Goal: Information Seeking & Learning: Compare options

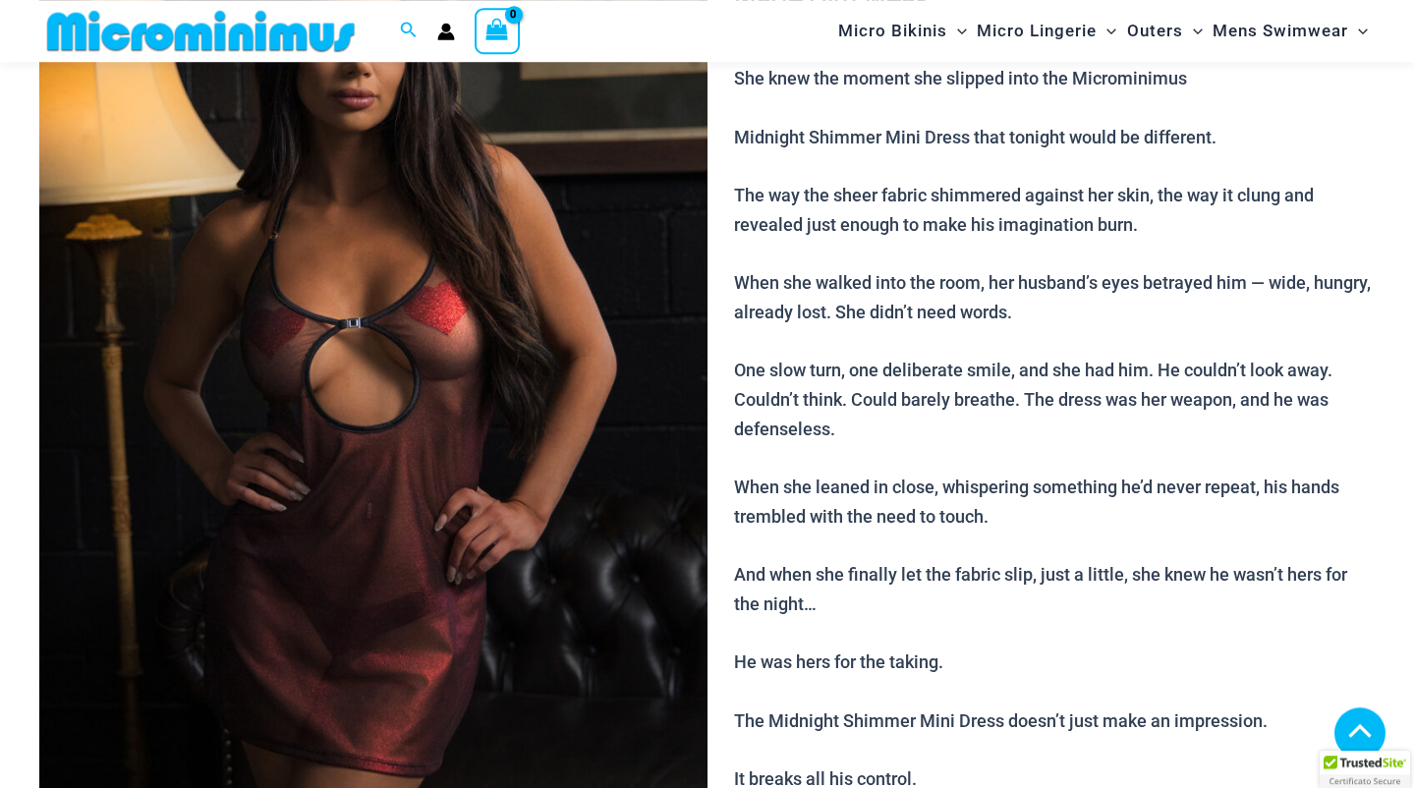
scroll to position [886, 0]
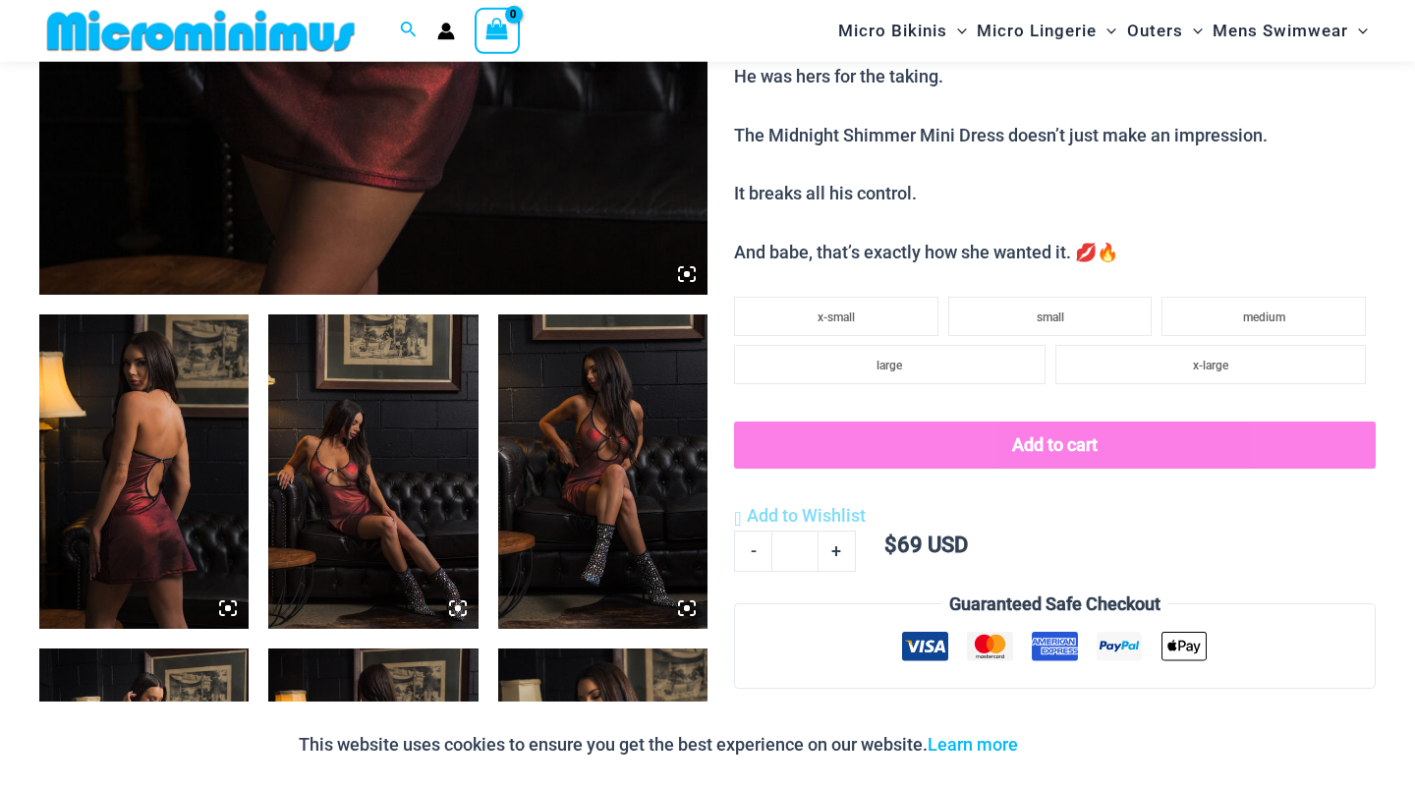
click at [179, 427] on img at bounding box center [143, 471] width 209 height 314
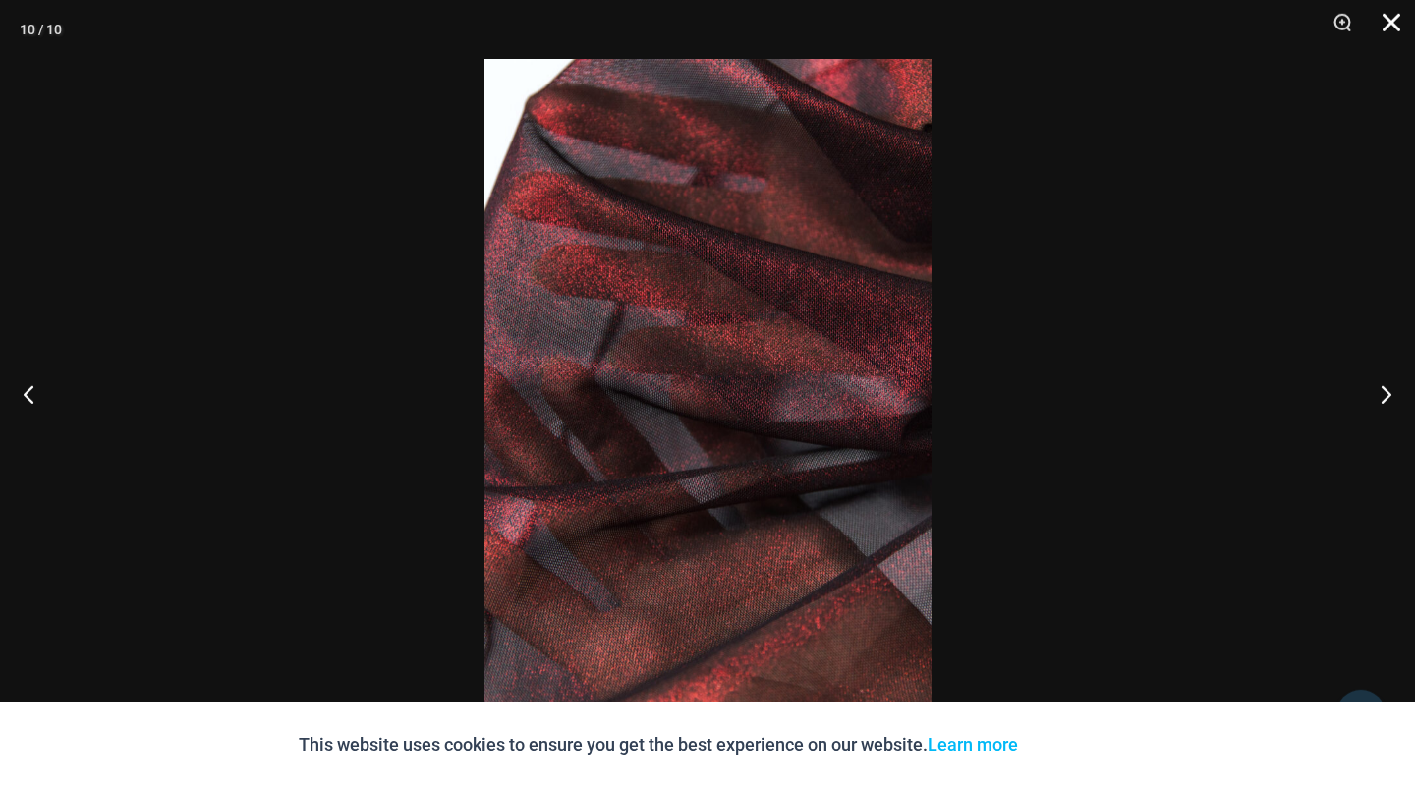
click at [1398, 30] on button "Close" at bounding box center [1384, 29] width 49 height 59
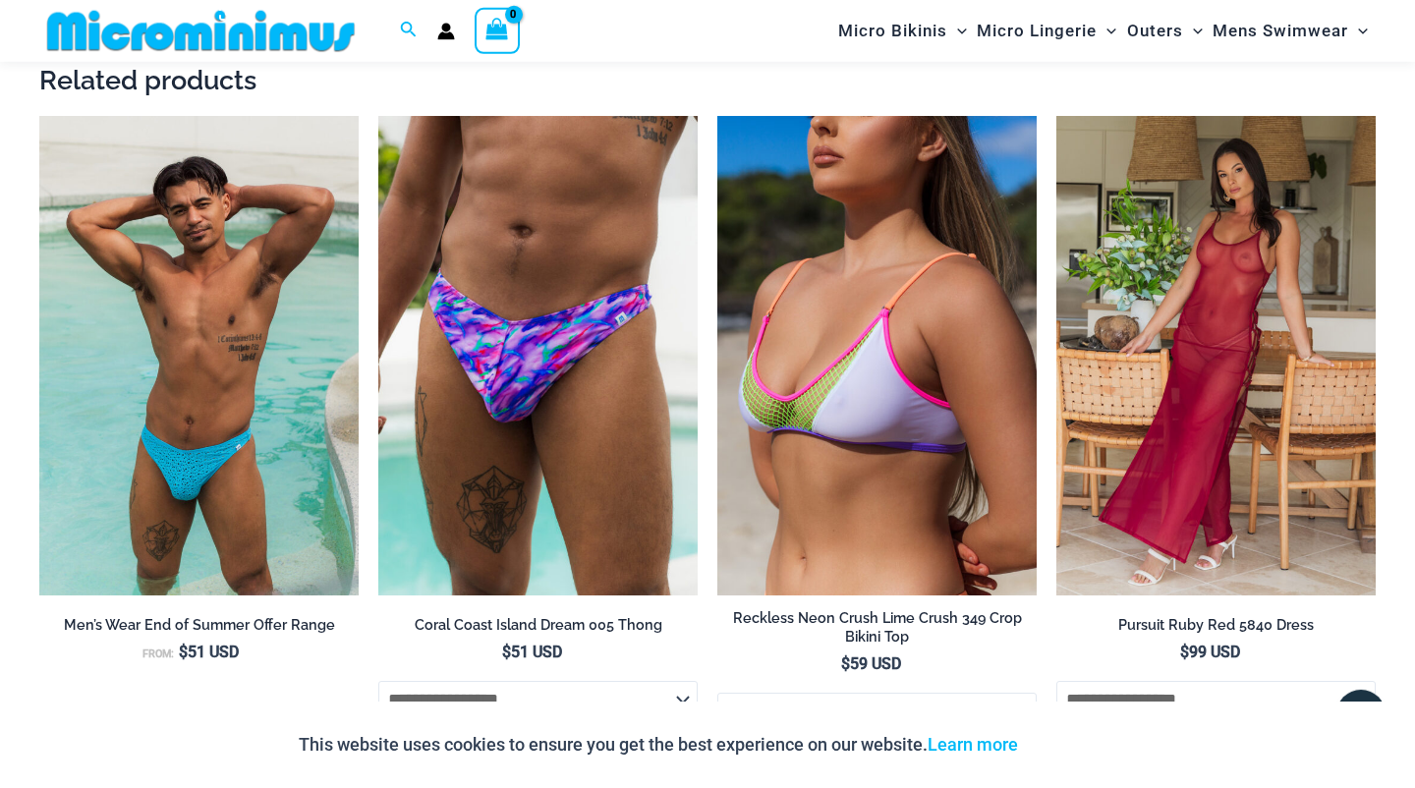
scroll to position [2152, 0]
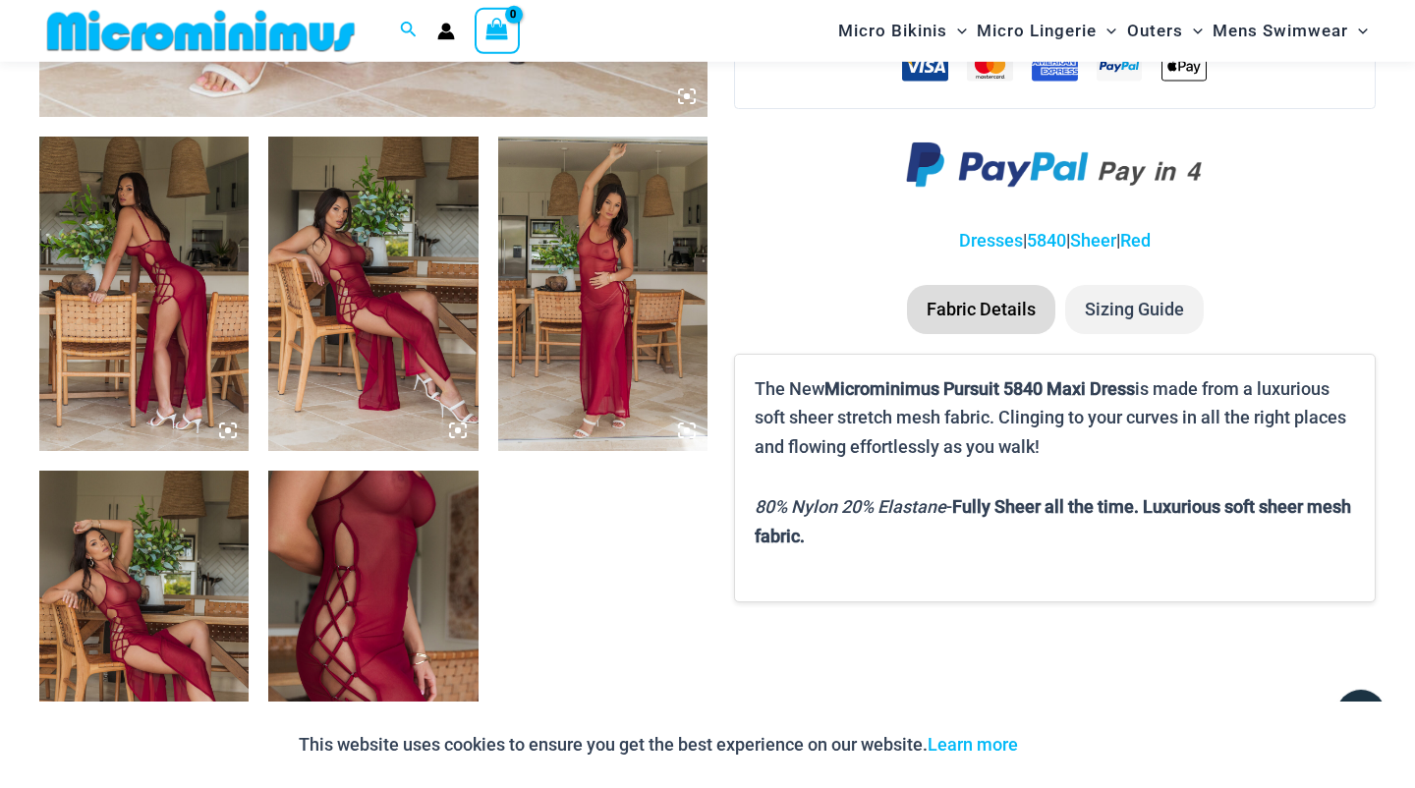
scroll to position [1081, 0]
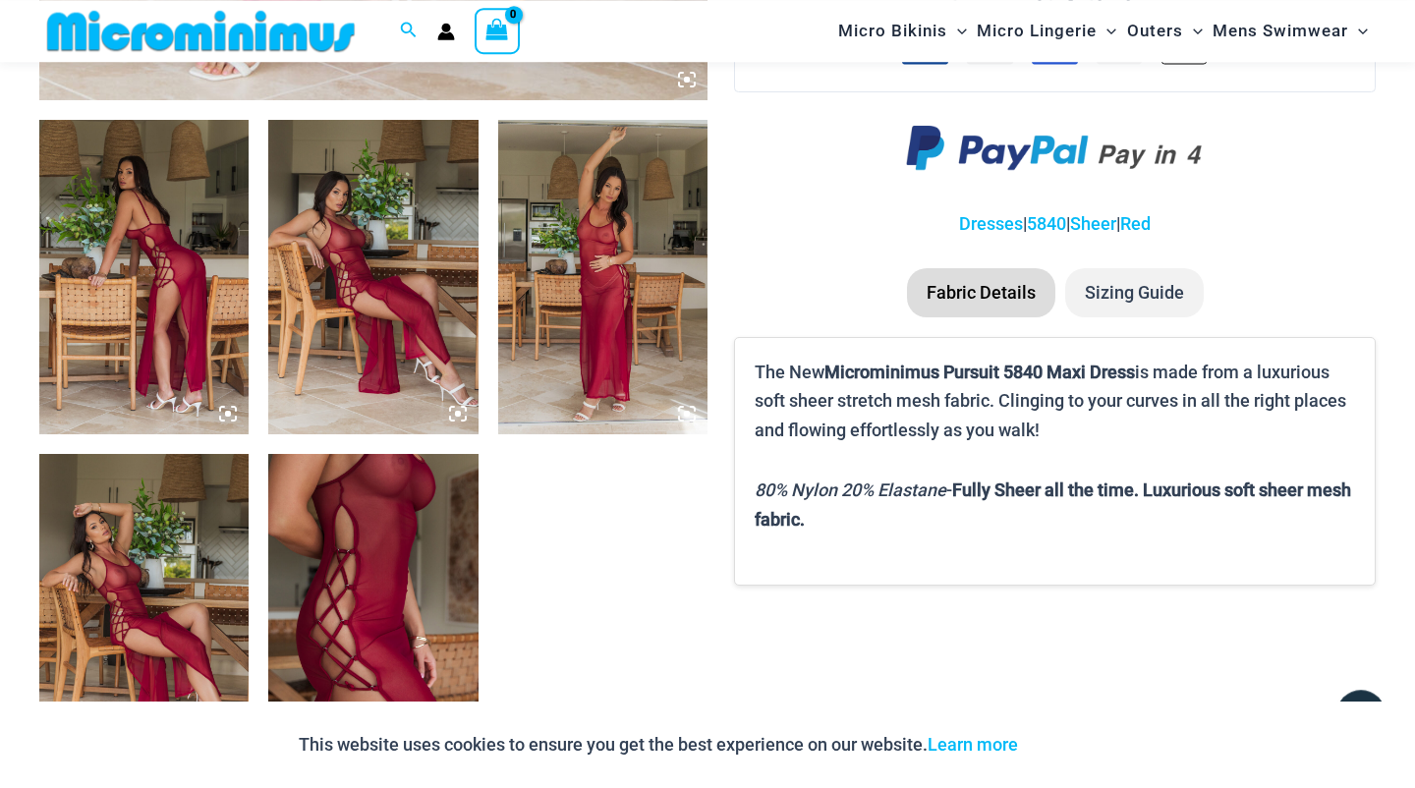
click at [98, 272] on img at bounding box center [143, 277] width 209 height 314
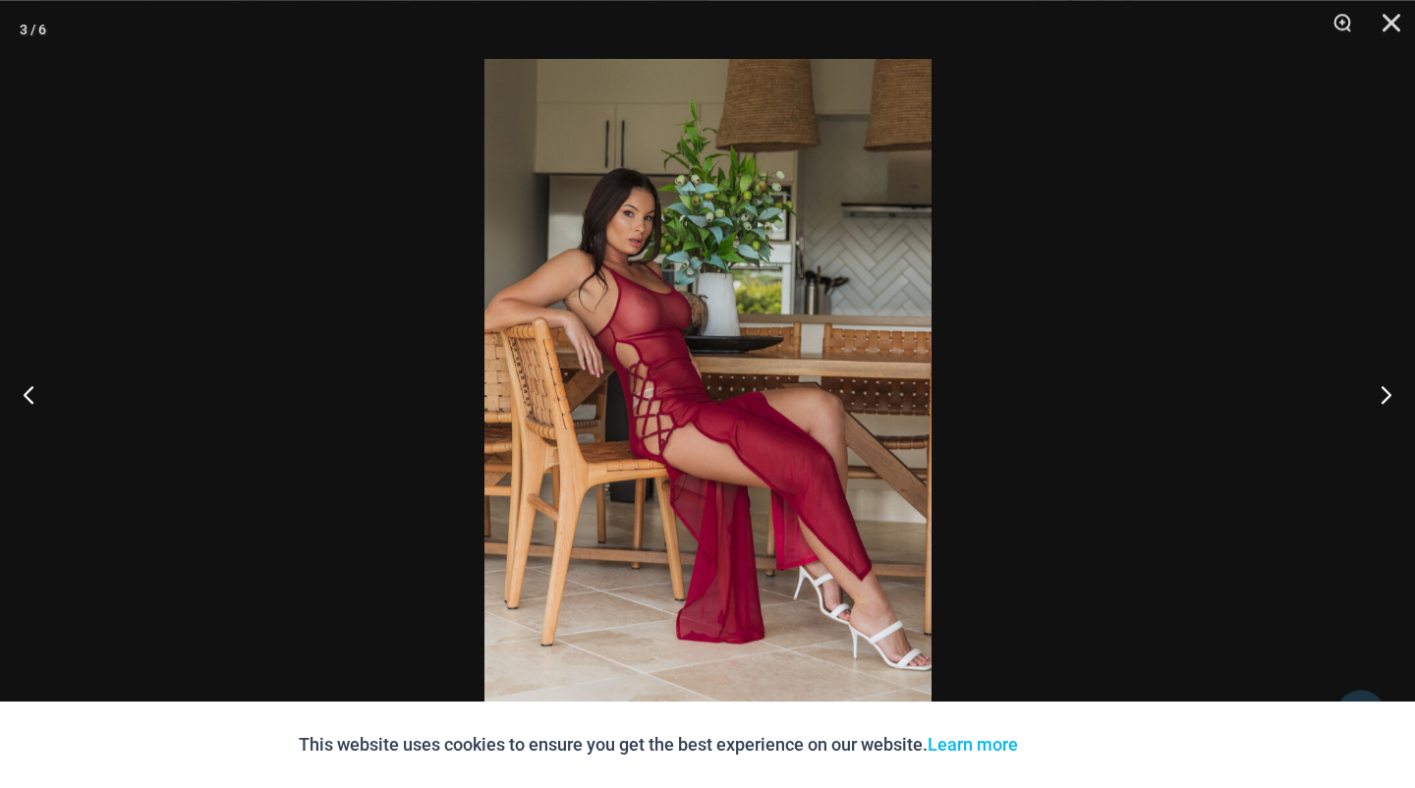
click at [672, 273] on img at bounding box center [707, 394] width 447 height 670
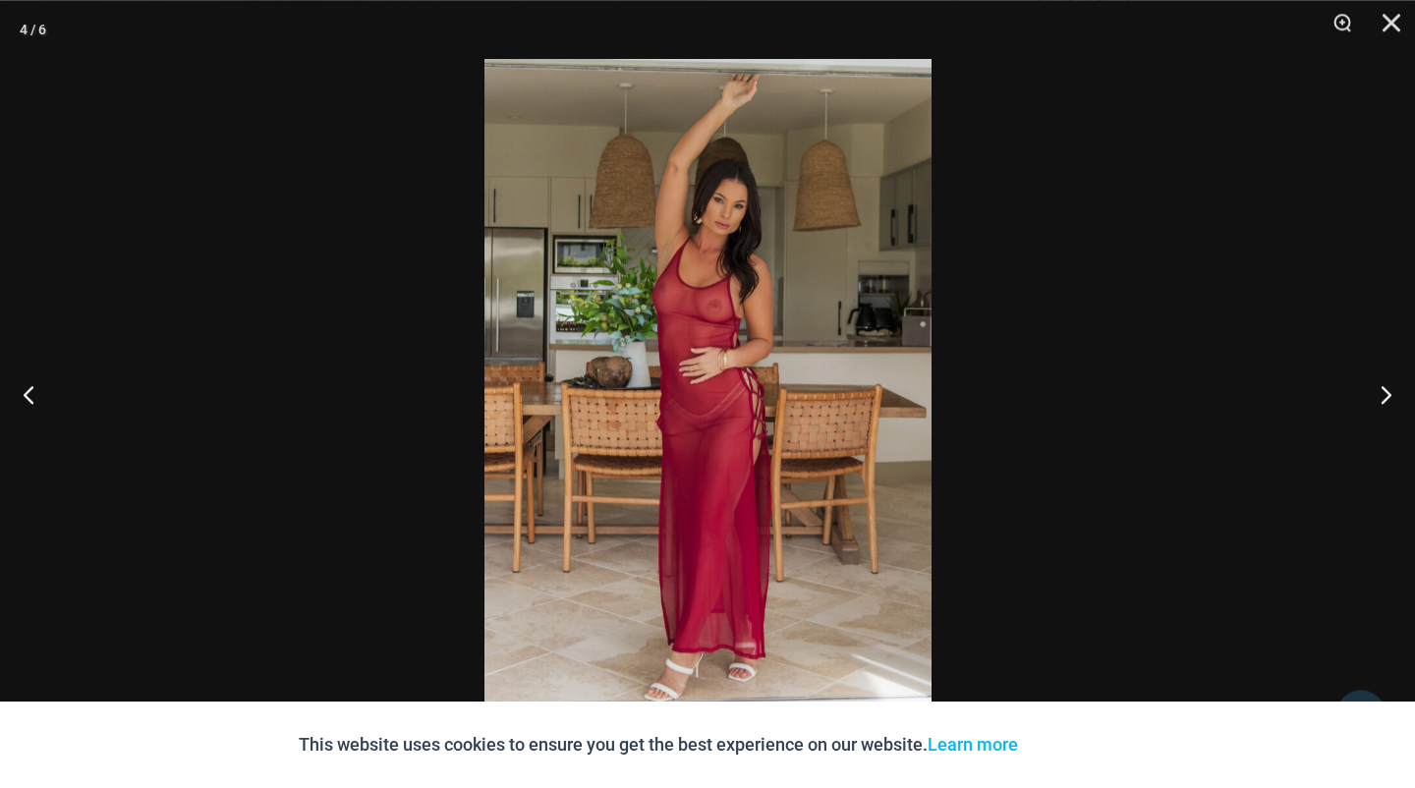
click at [732, 314] on img at bounding box center [707, 394] width 447 height 670
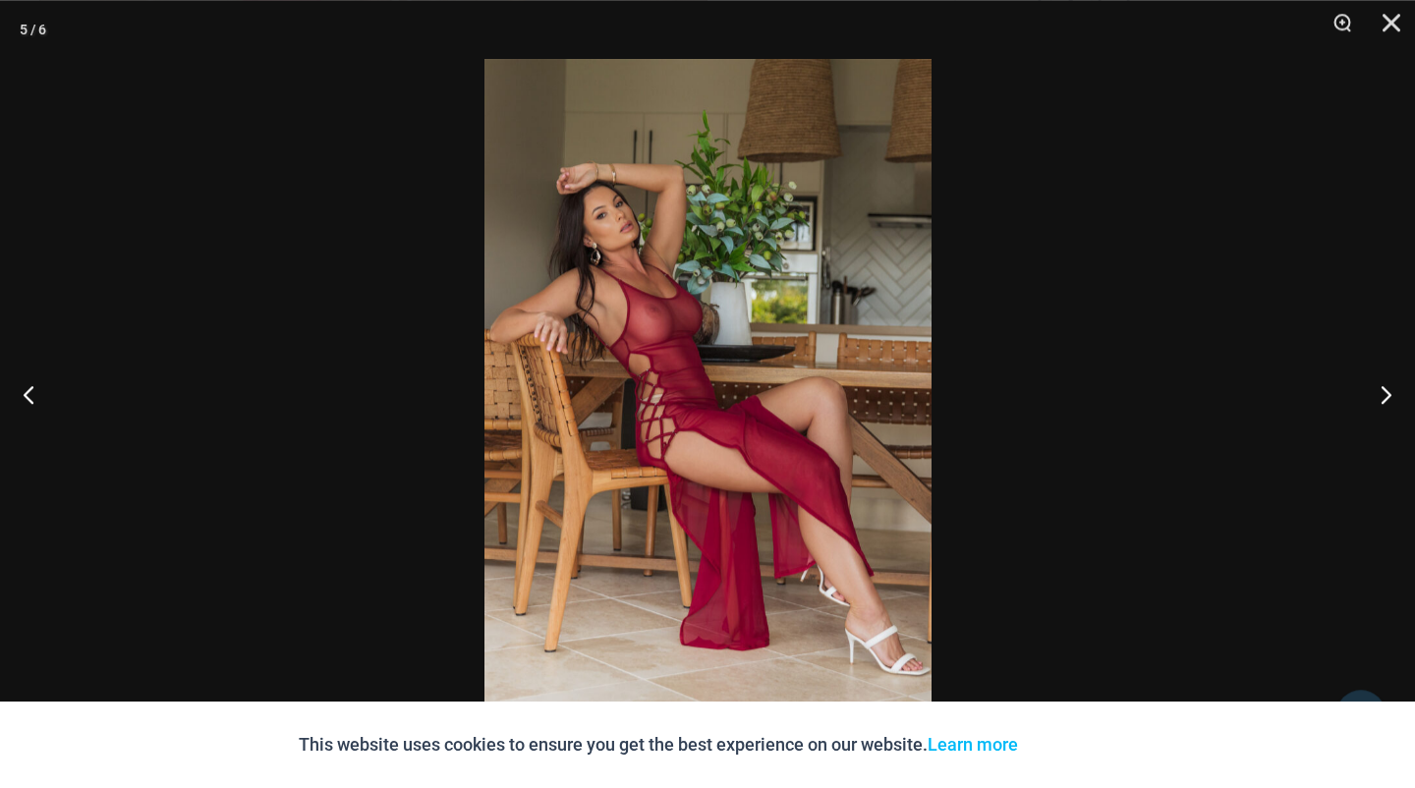
click at [732, 314] on img at bounding box center [707, 394] width 447 height 670
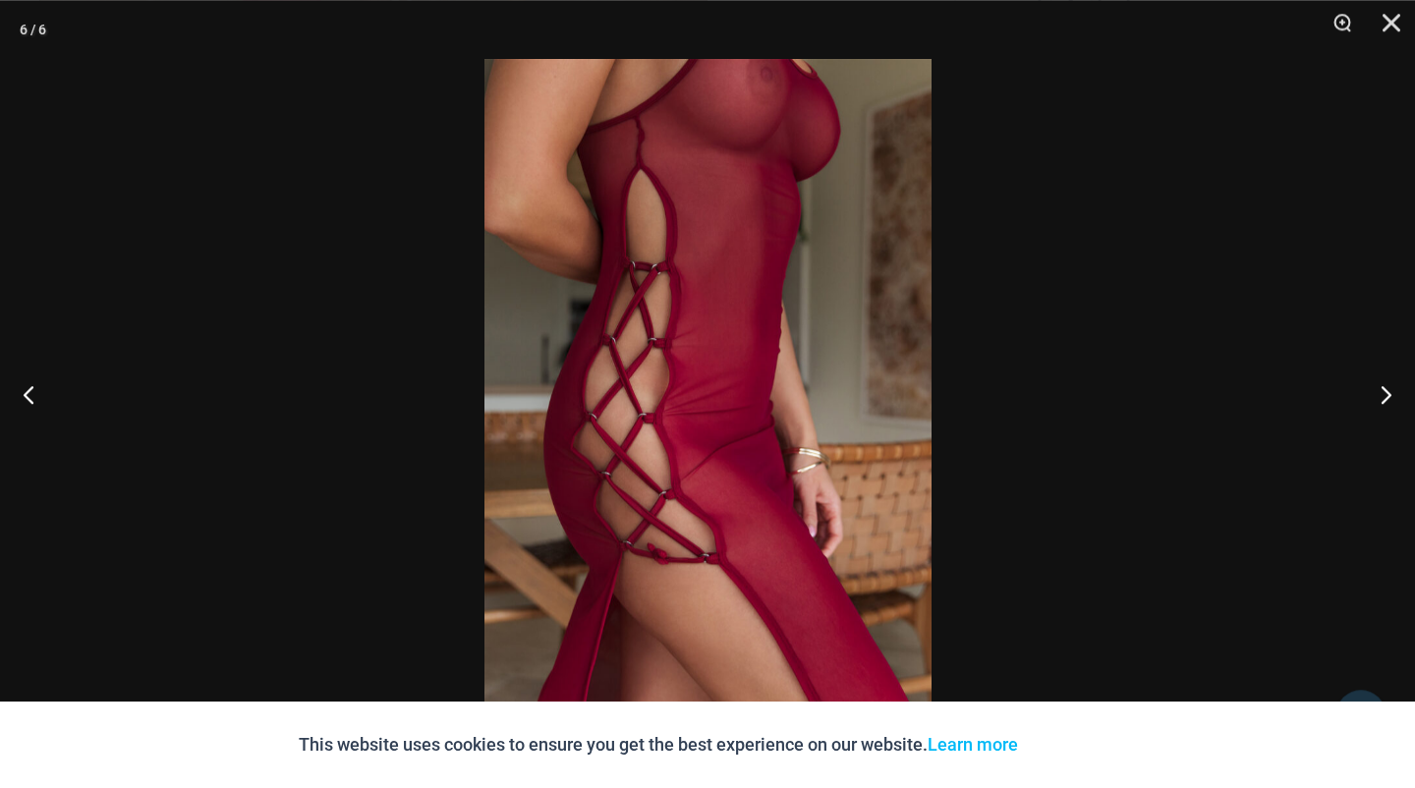
click at [777, 330] on img at bounding box center [707, 394] width 447 height 670
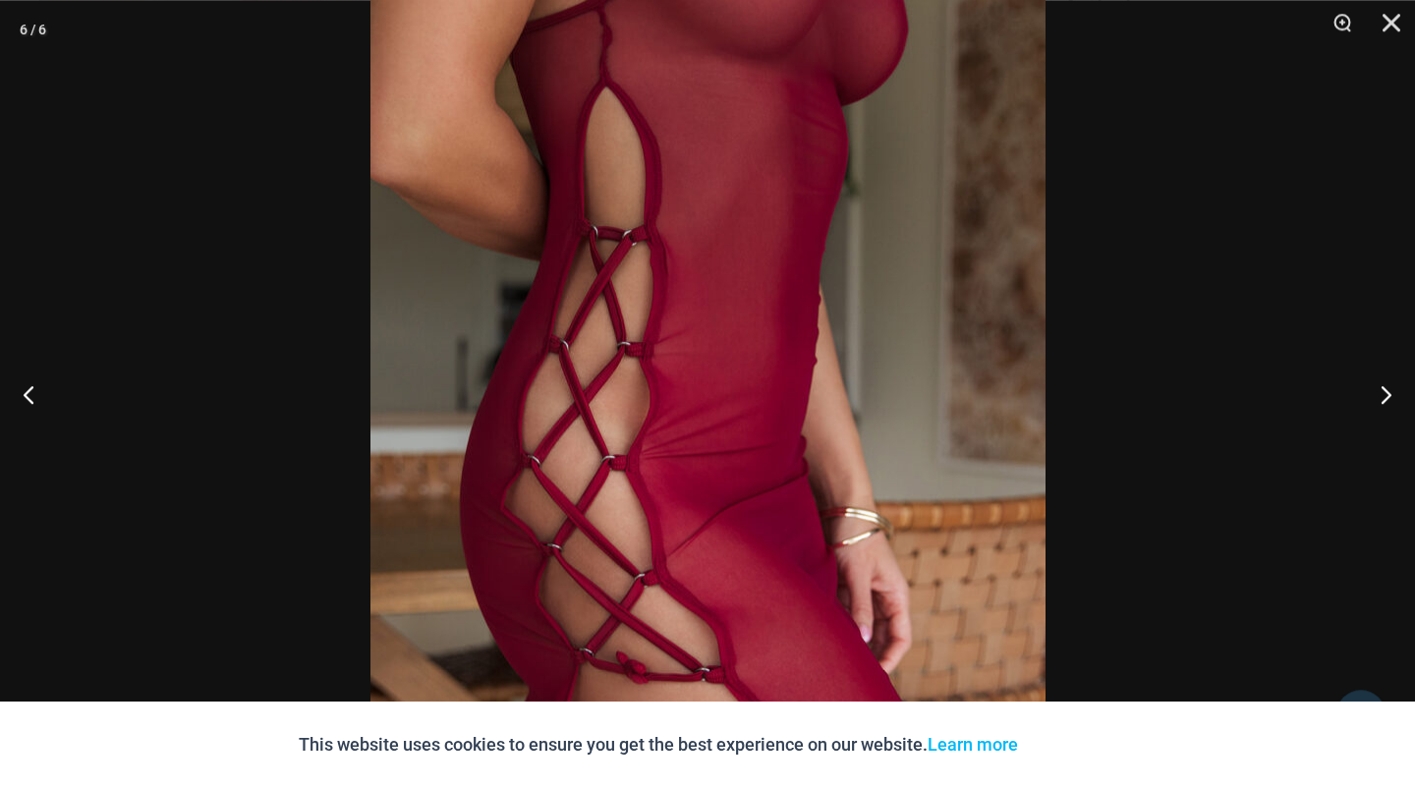
click at [777, 330] on img at bounding box center [707, 426] width 675 height 1012
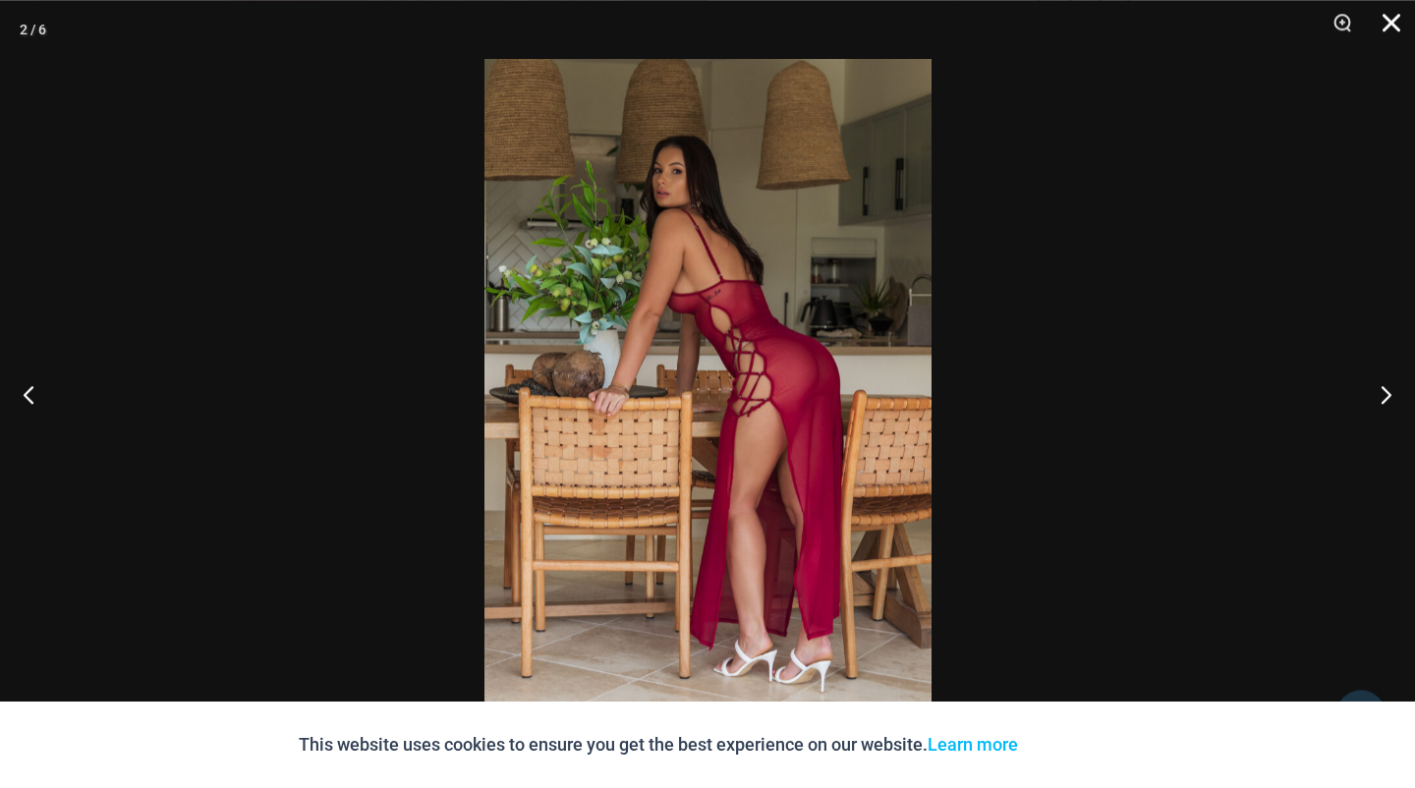
click at [1394, 20] on button "Close" at bounding box center [1384, 29] width 49 height 59
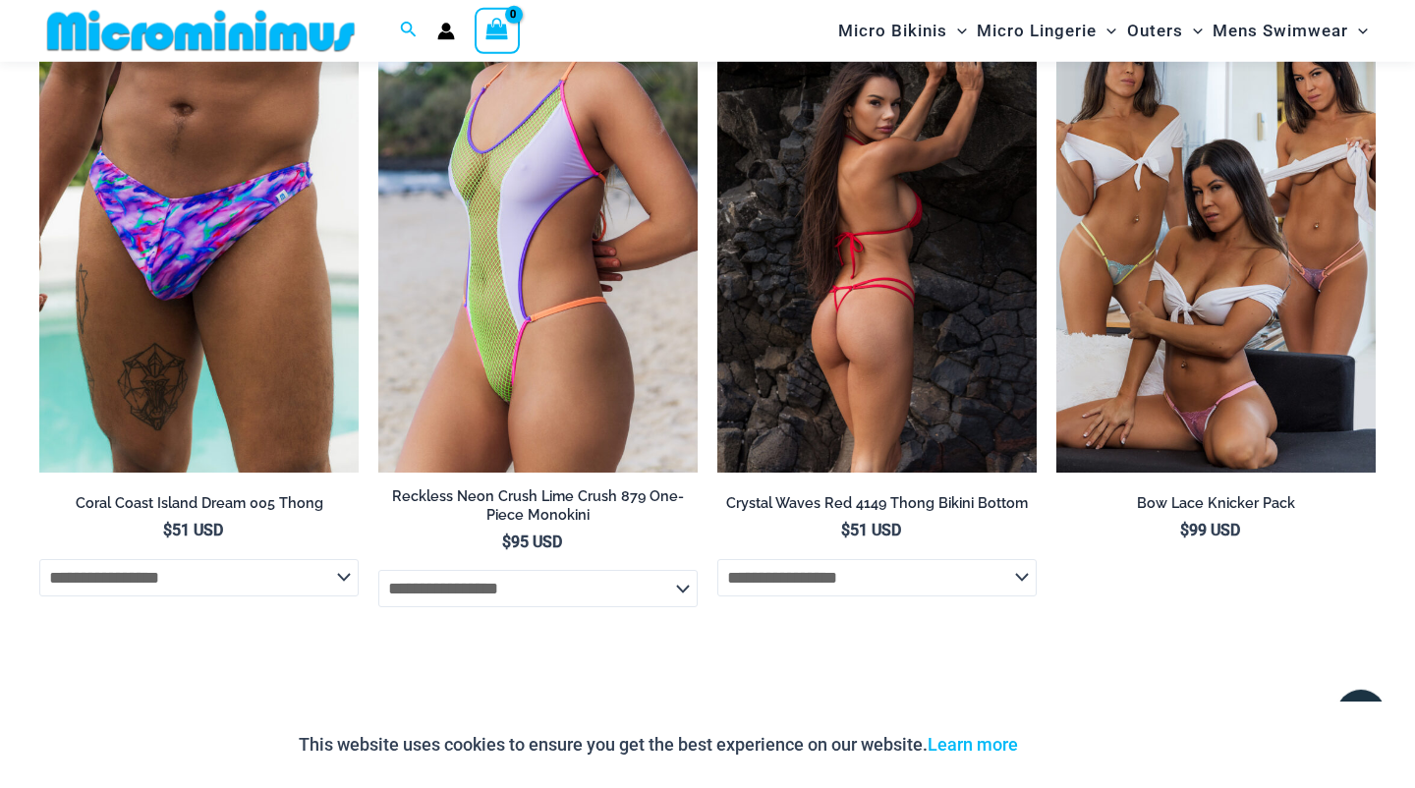
scroll to position [5054, 0]
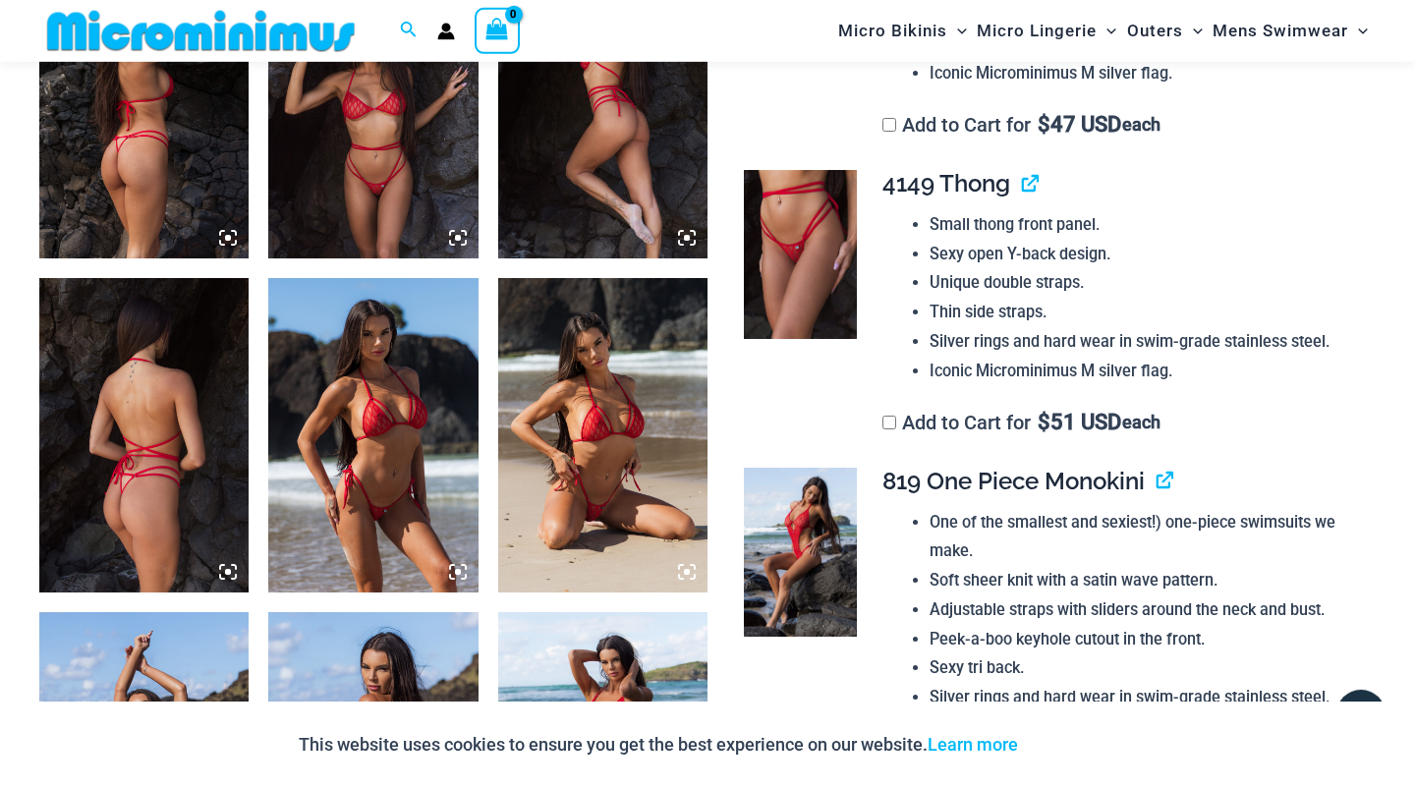
scroll to position [1264, 0]
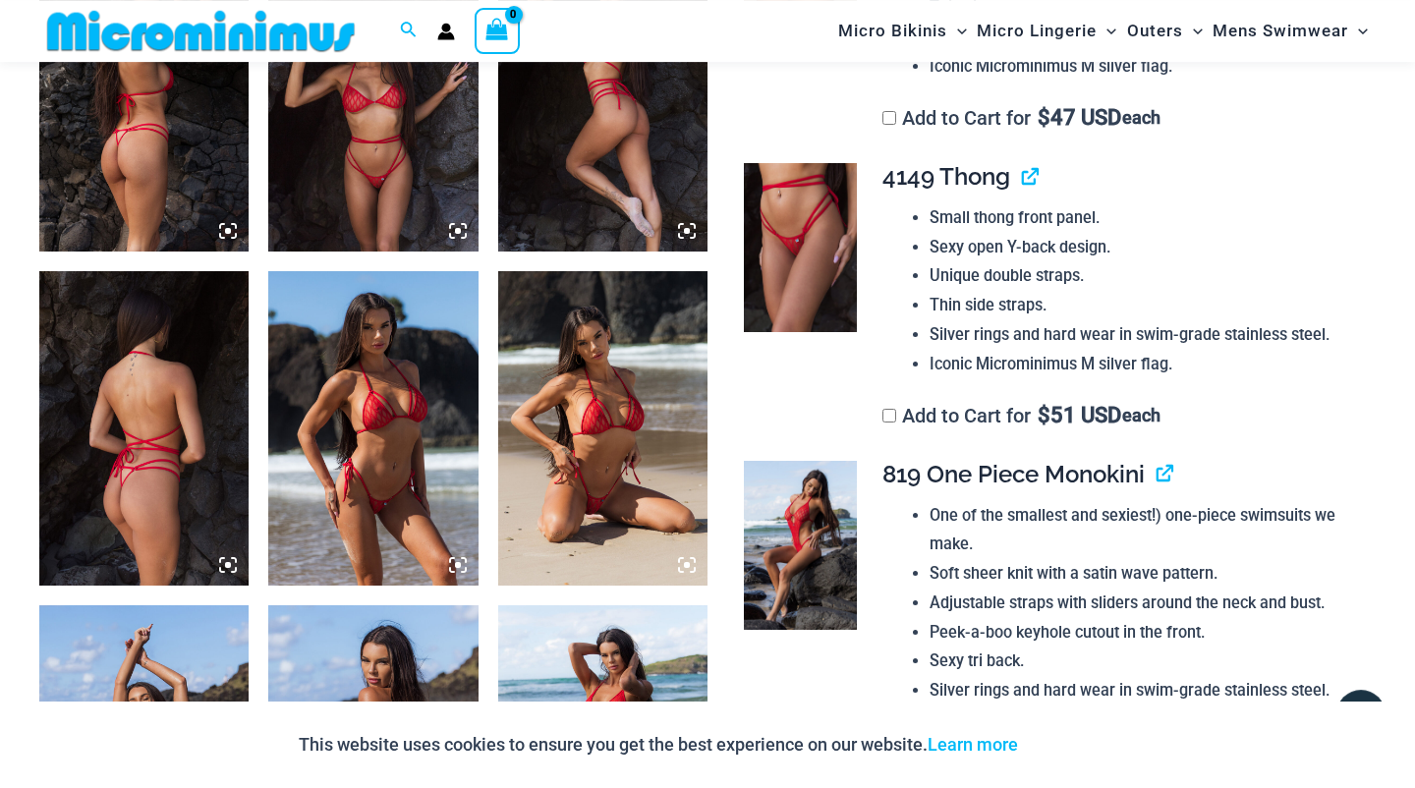
click at [387, 395] on img at bounding box center [372, 428] width 209 height 314
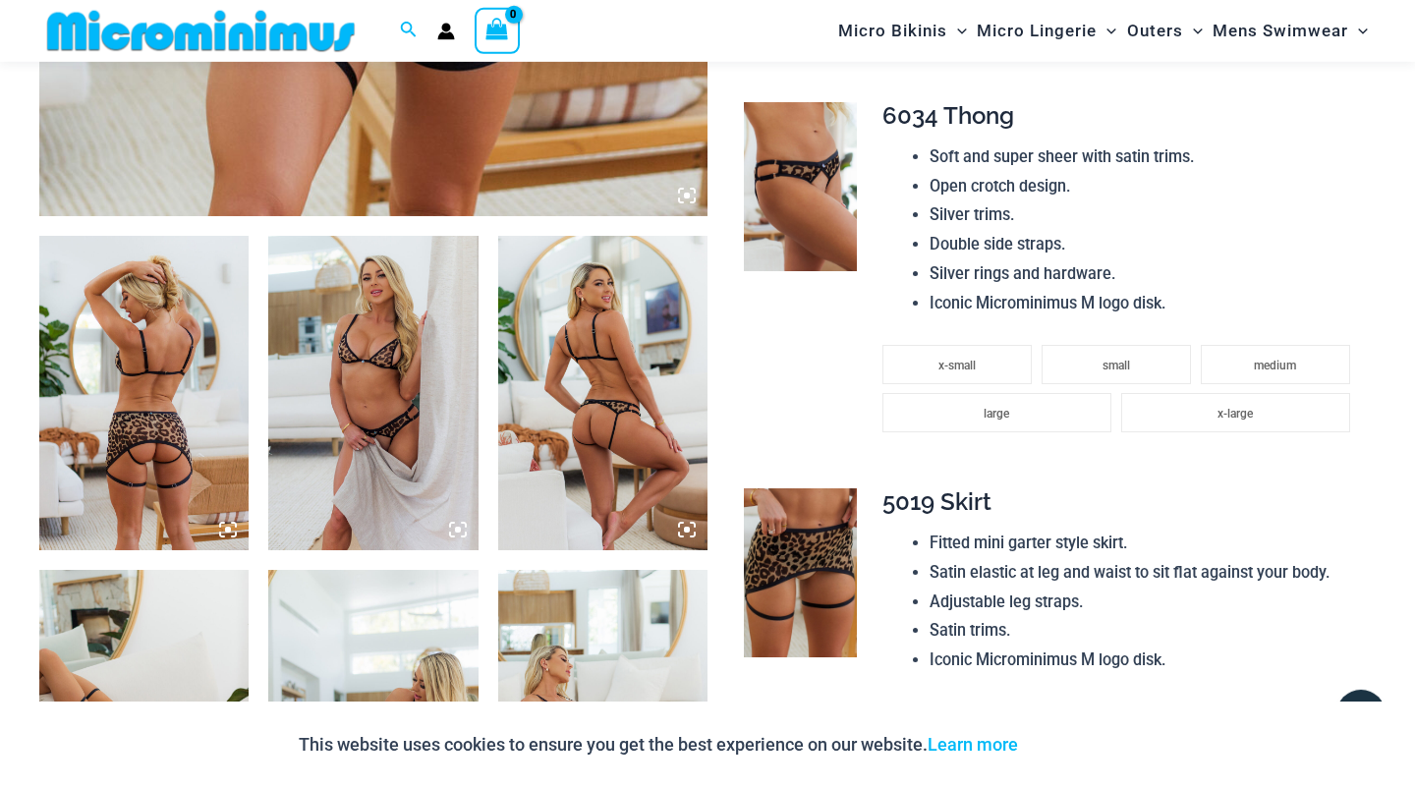
scroll to position [967, 0]
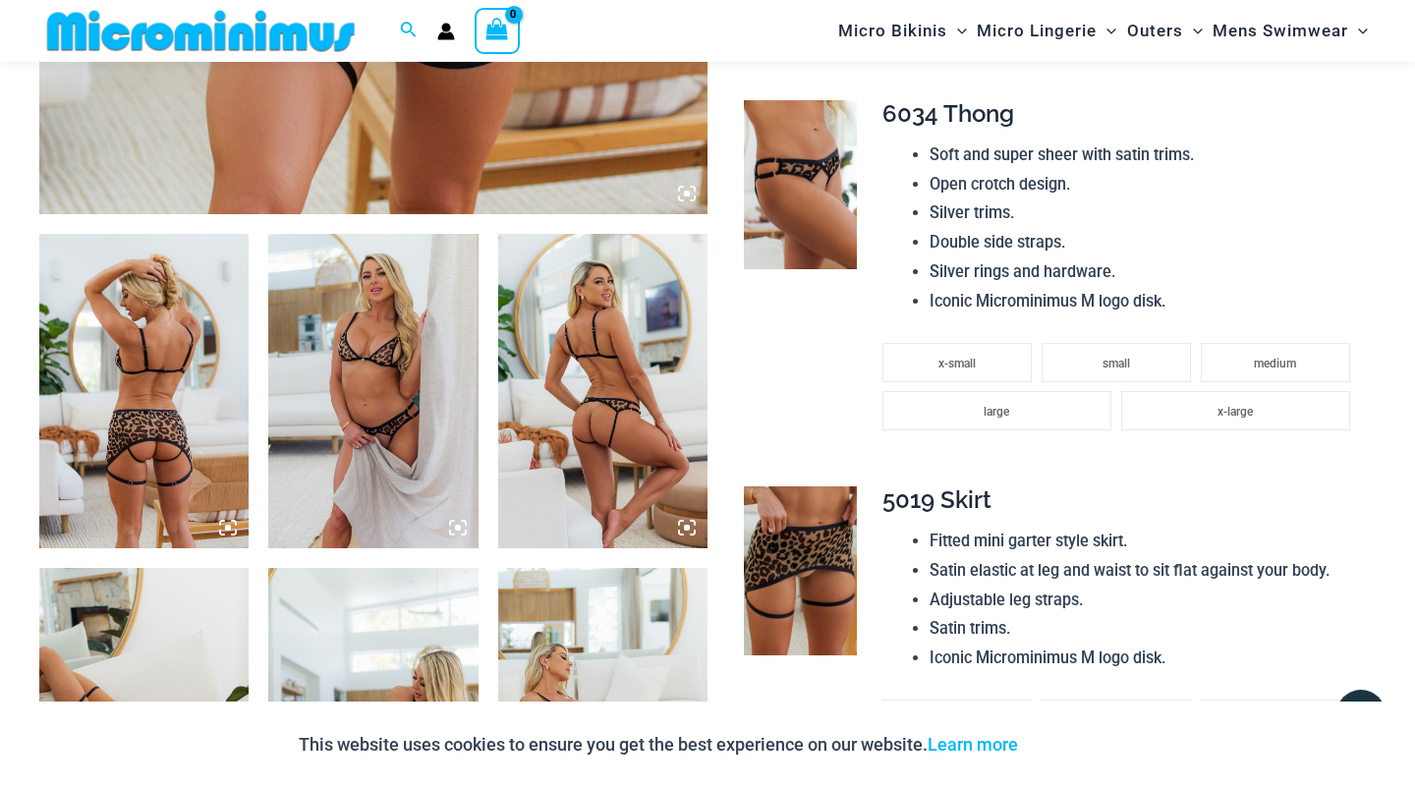
click at [219, 365] on img at bounding box center [143, 391] width 209 height 314
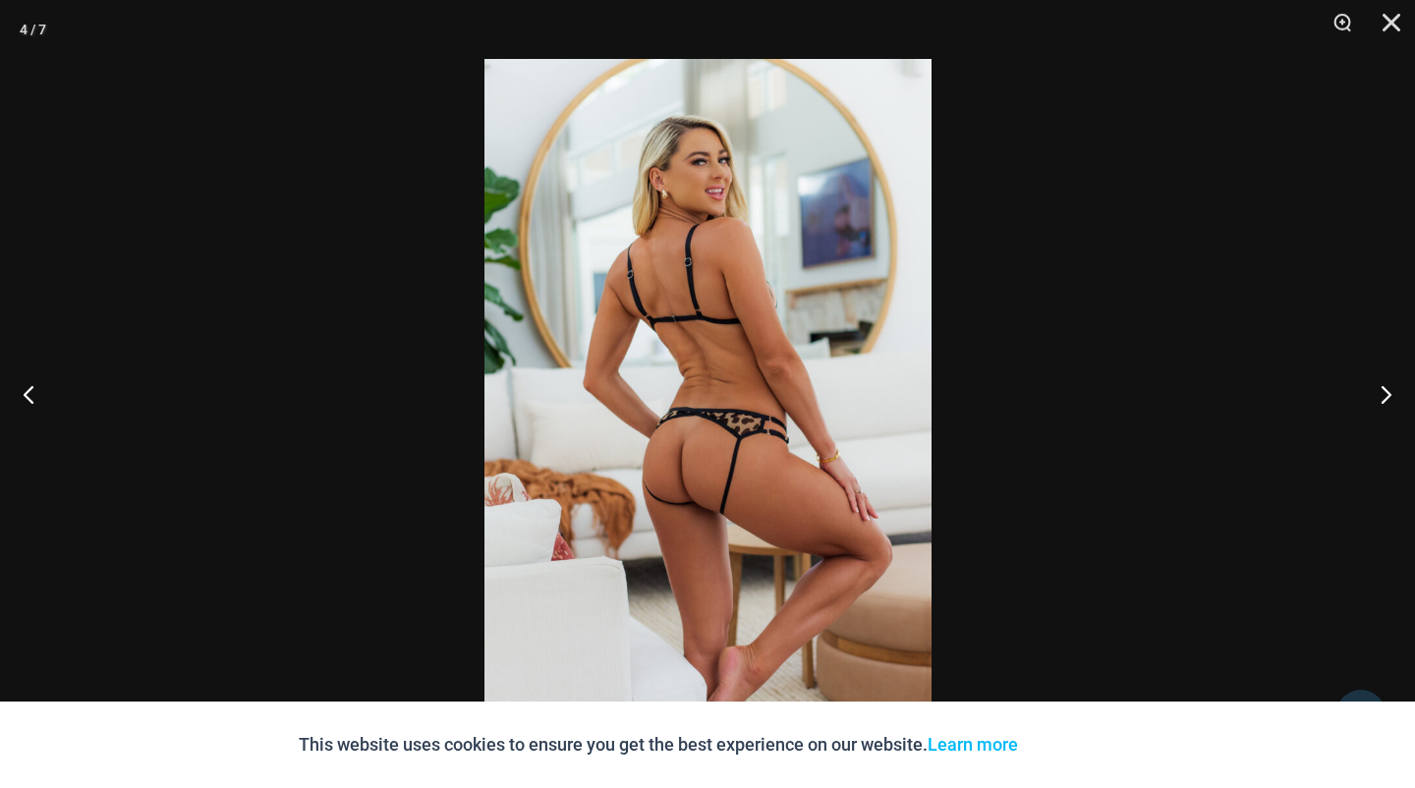
click at [736, 517] on img at bounding box center [707, 394] width 447 height 670
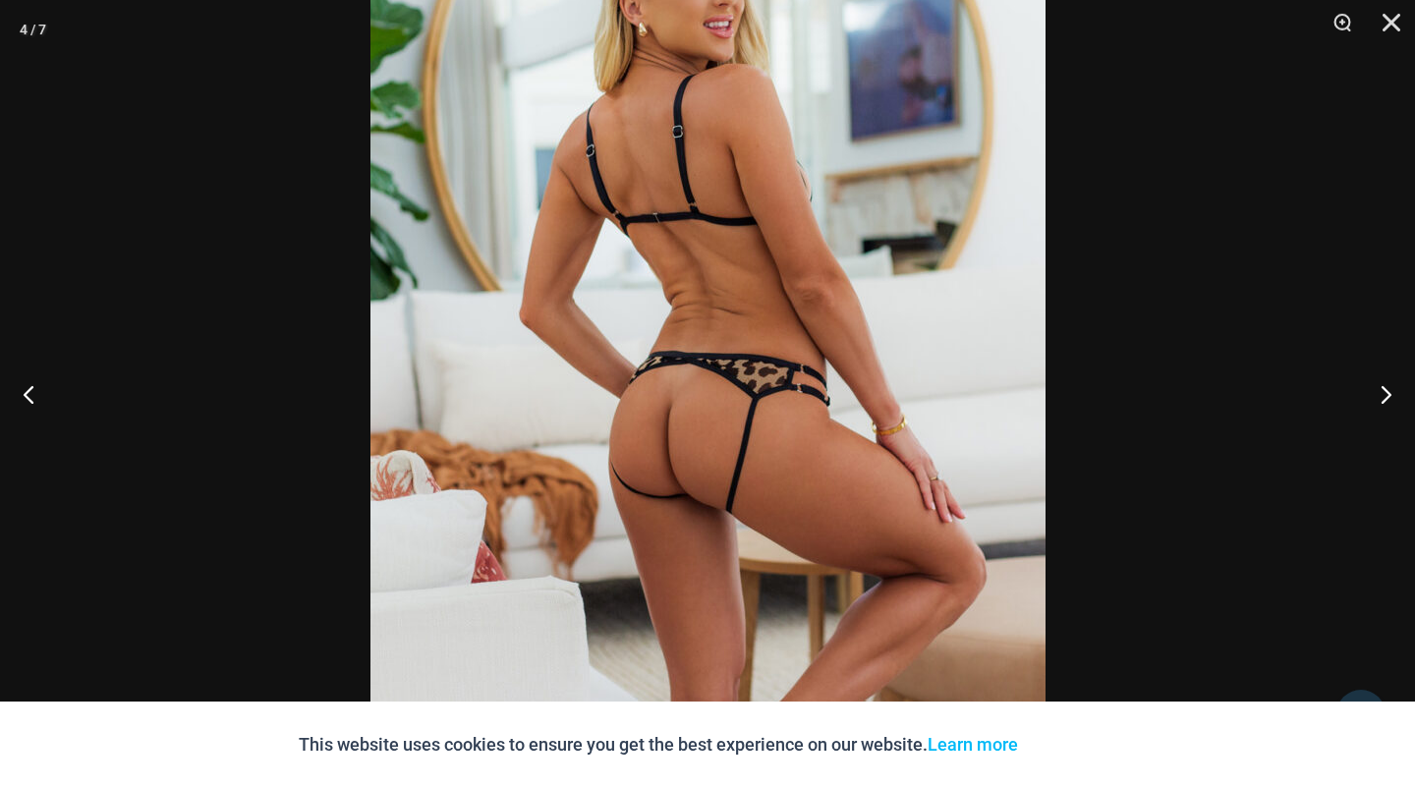
click at [1018, 477] on img at bounding box center [707, 331] width 675 height 1012
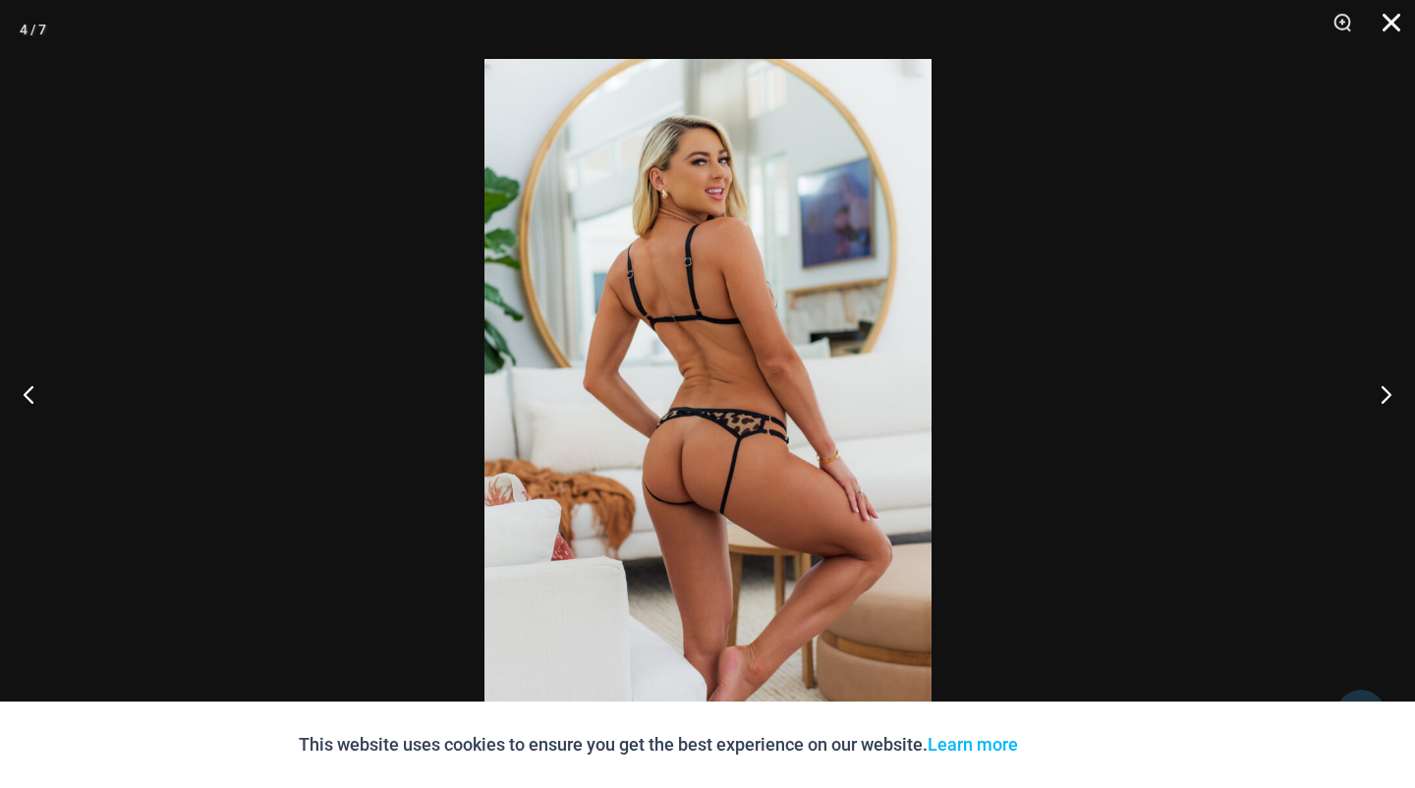
click at [1394, 28] on button "Close" at bounding box center [1384, 29] width 49 height 59
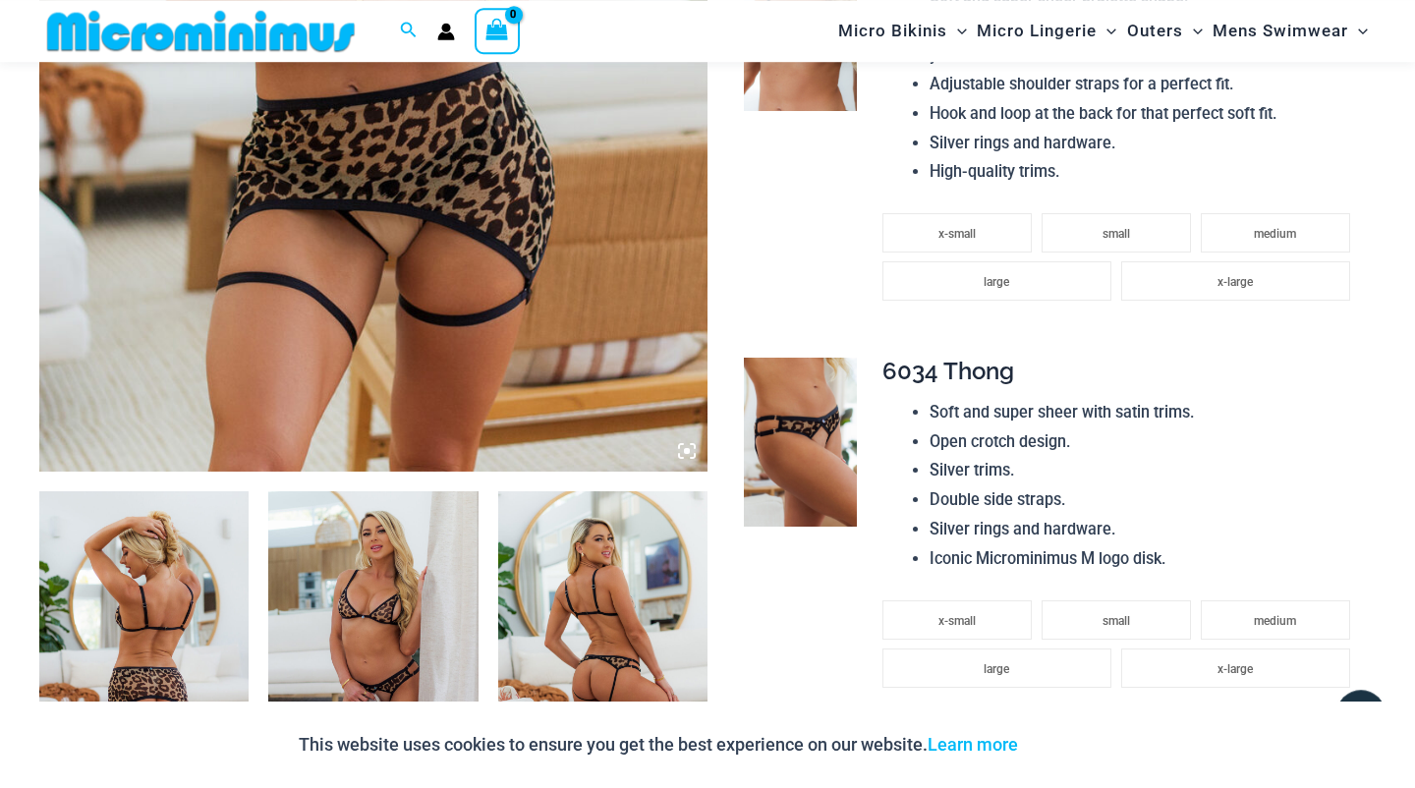
scroll to position [0, 0]
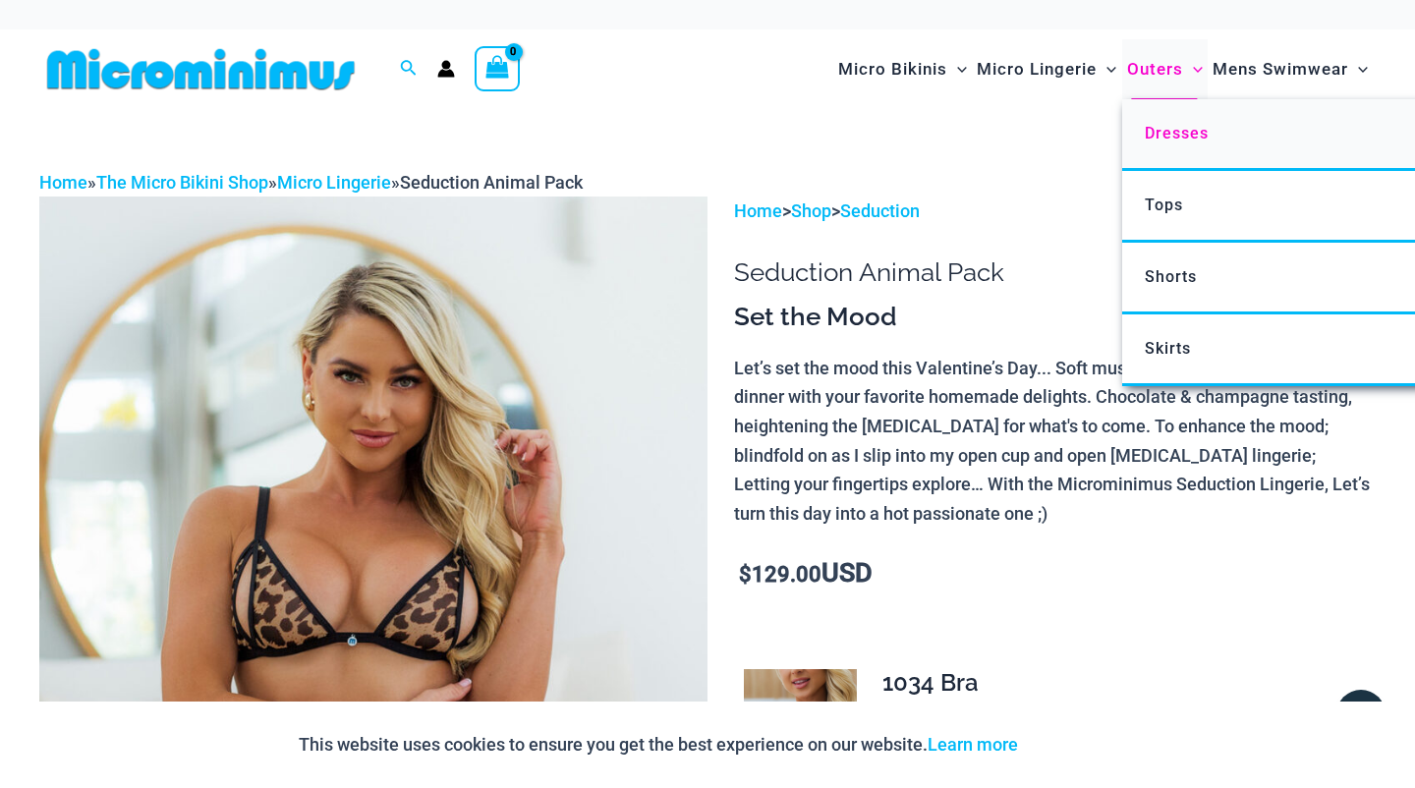
click at [1150, 120] on link "Dresses" at bounding box center [1414, 135] width 585 height 72
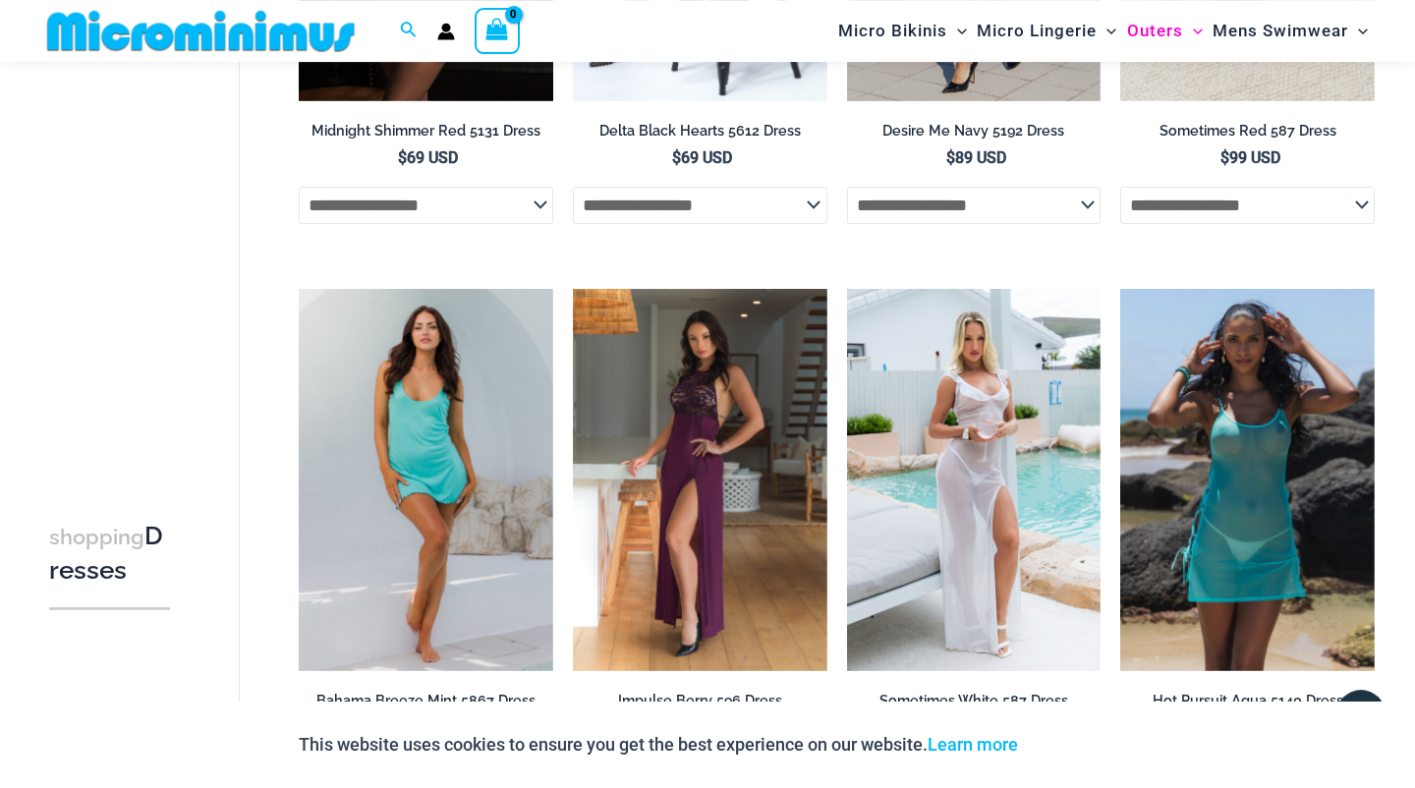
scroll to position [207, 0]
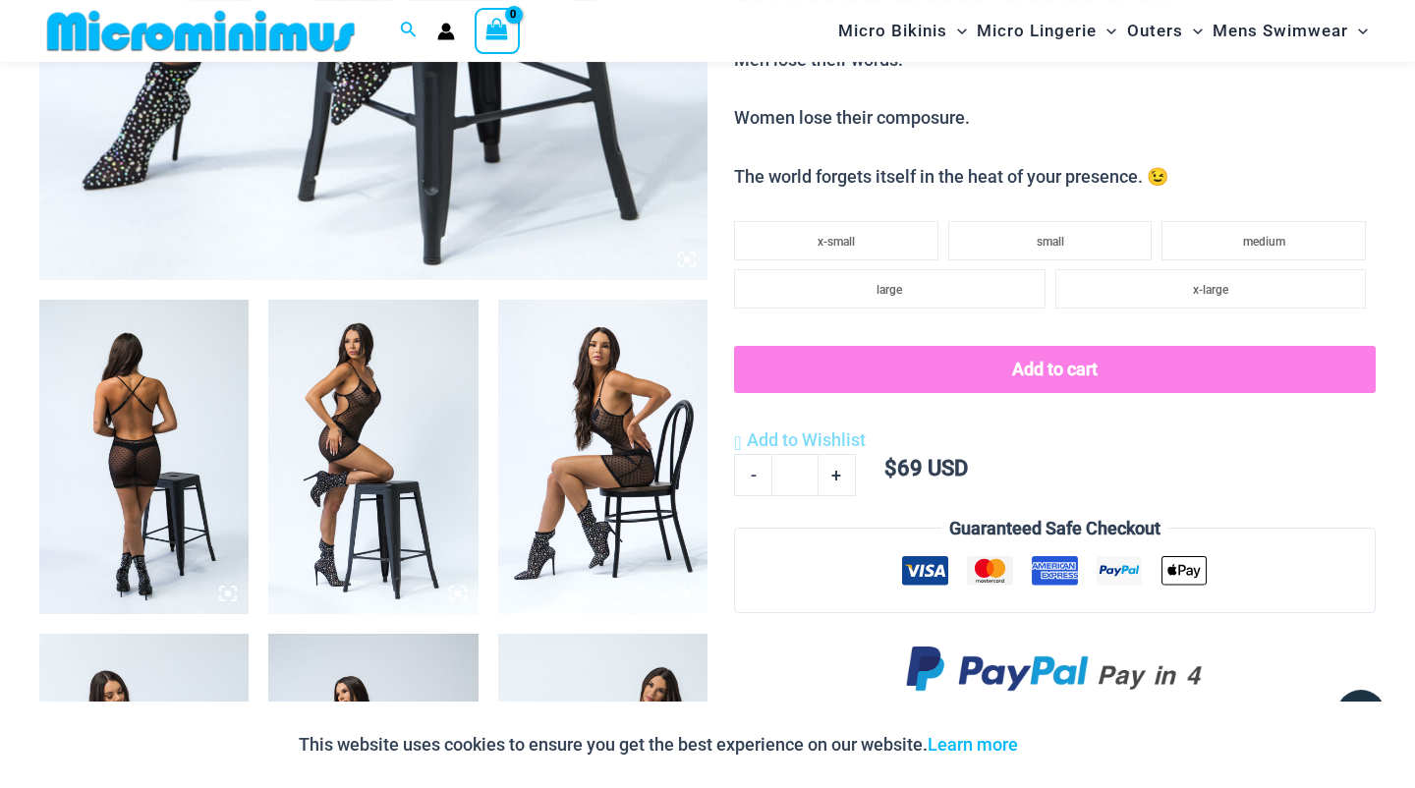
scroll to position [901, 0]
click at [211, 446] on img at bounding box center [143, 457] width 209 height 314
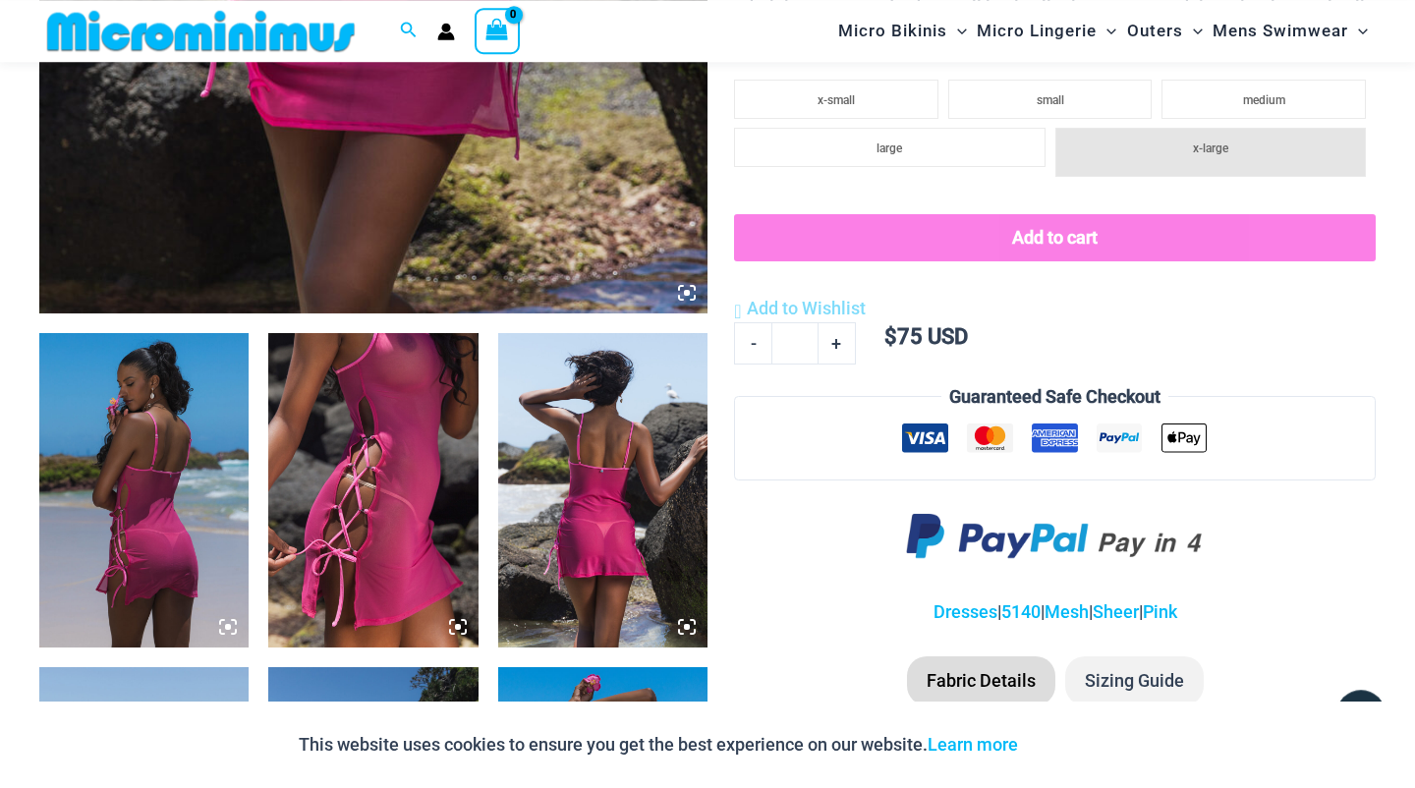
scroll to position [870, 0]
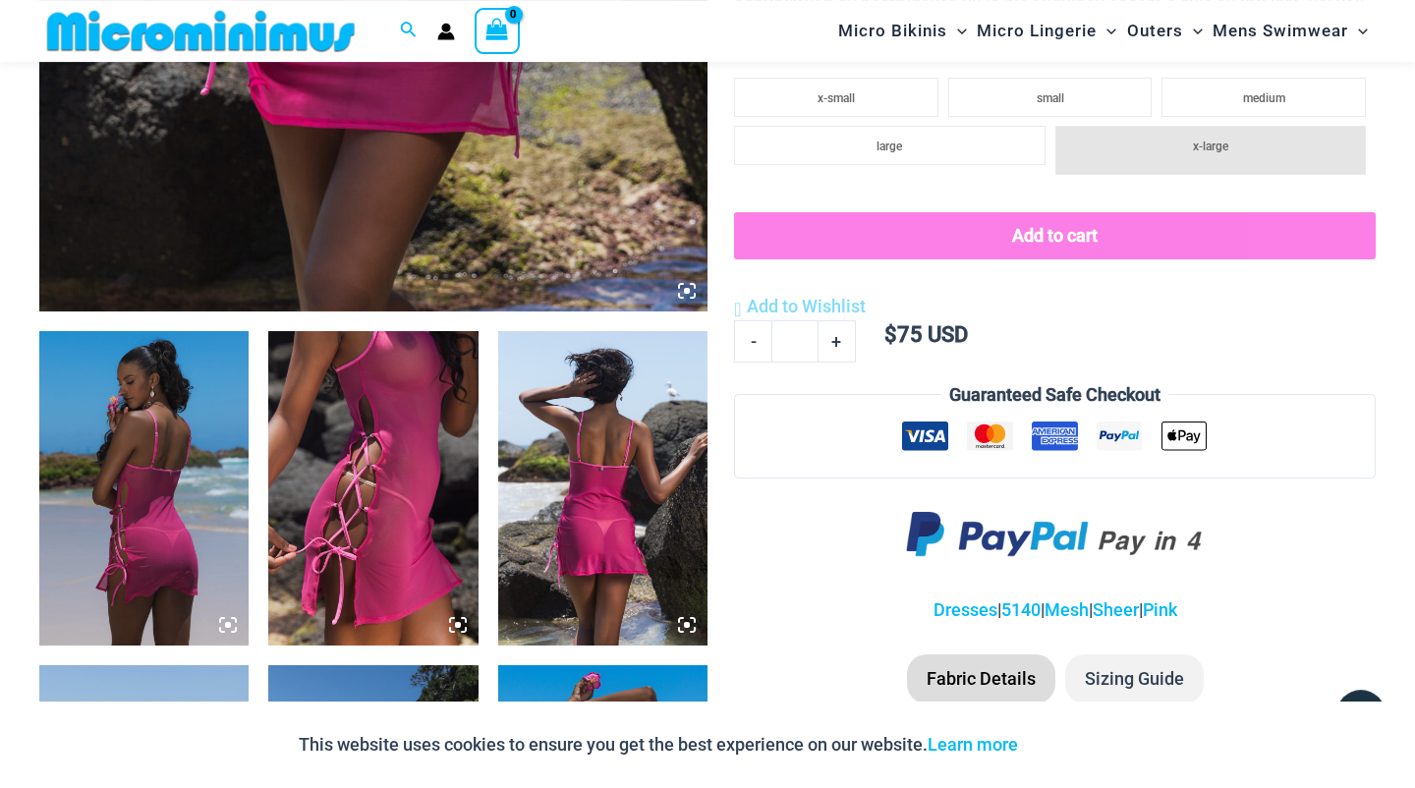
click at [134, 445] on img at bounding box center [143, 488] width 209 height 314
